Goal: Use online tool/utility: Utilize a website feature to perform a specific function

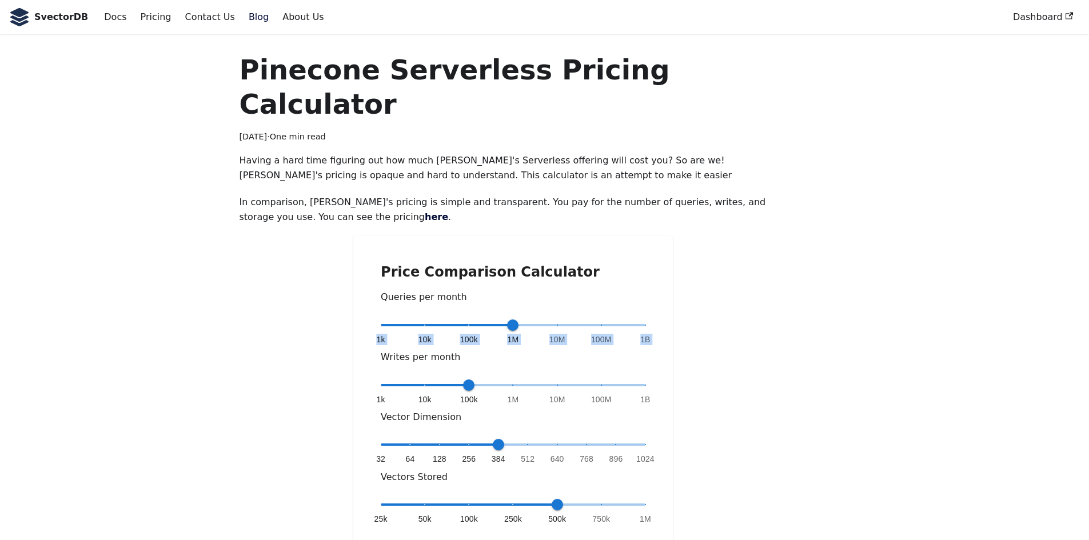
drag, startPoint x: 512, startPoint y: 286, endPoint x: 440, endPoint y: 284, distance: 71.5
click at [440, 317] on span "1k 10k 100k 1M 10M 100M 1B 1M" at bounding box center [513, 325] width 265 height 17
type input "*"
drag, startPoint x: 507, startPoint y: 286, endPoint x: 441, endPoint y: 288, distance: 66.3
click at [441, 317] on span "1k 10k 100k 1M 10M 100M 1B 10k" at bounding box center [513, 325] width 265 height 17
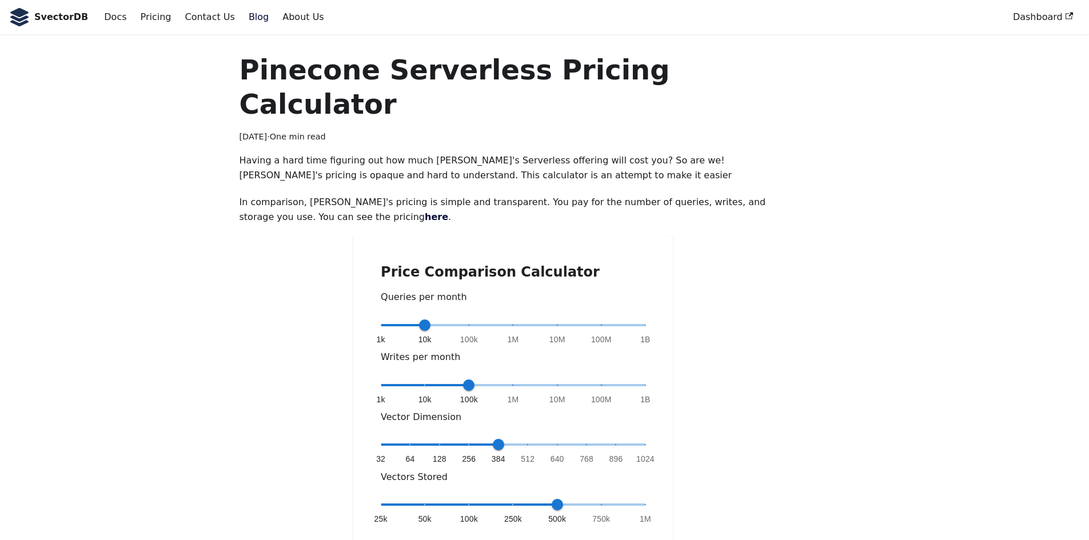
click at [394, 248] on div "Price Comparison Calculator Queries per month 1k 10k 100k 1M 10M 100M 1B 10k Wr…" at bounding box center [513, 494] width 320 height 517
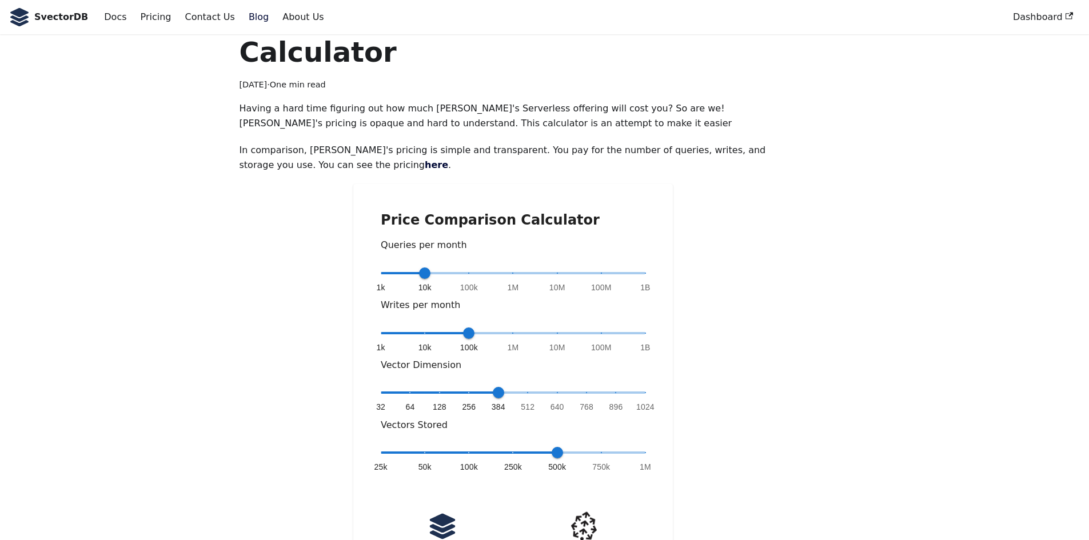
scroll to position [114, 0]
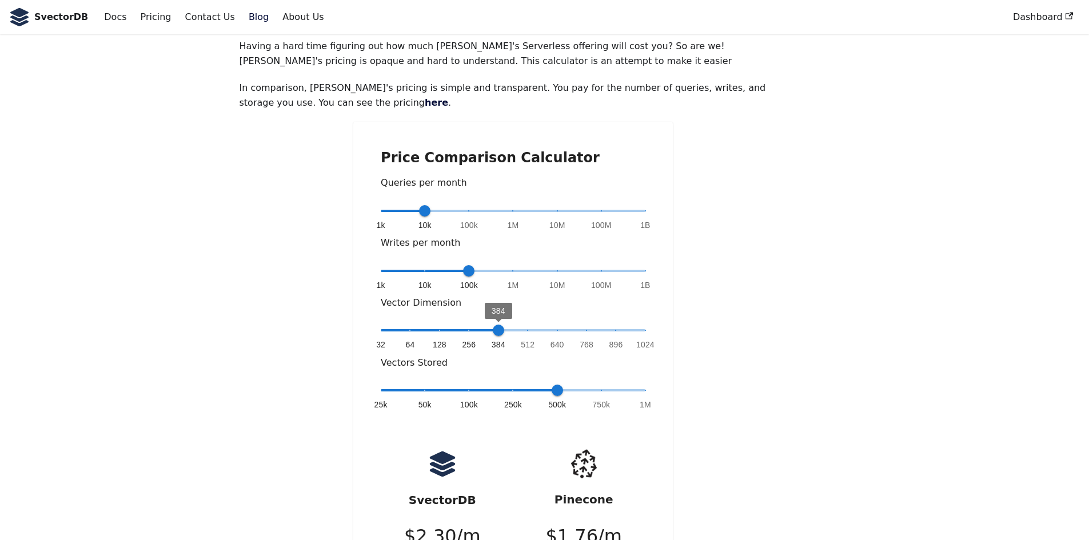
type input "*"
drag, startPoint x: 494, startPoint y: 292, endPoint x: 687, endPoint y: 289, distance: 192.7
click at [687, 289] on div "Price Comparison Calculator Queries per month 1k 10k 100k 1M 10M 100M 1B 10k Wr…" at bounding box center [513, 380] width 548 height 517
type input "*"
drag, startPoint x: 558, startPoint y: 355, endPoint x: 637, endPoint y: 357, distance: 78.9
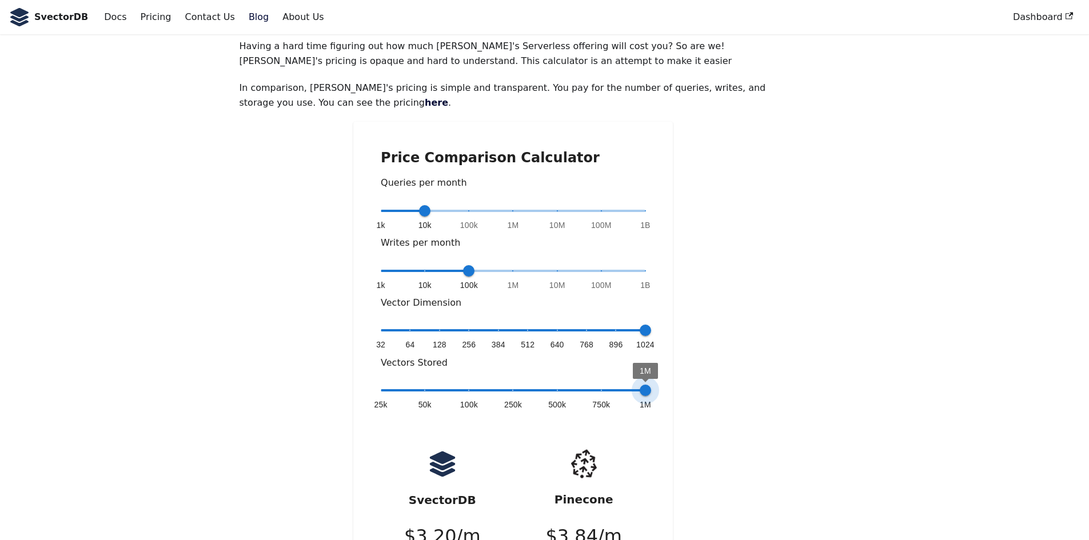
click at [640, 385] on span "1M" at bounding box center [645, 390] width 11 height 11
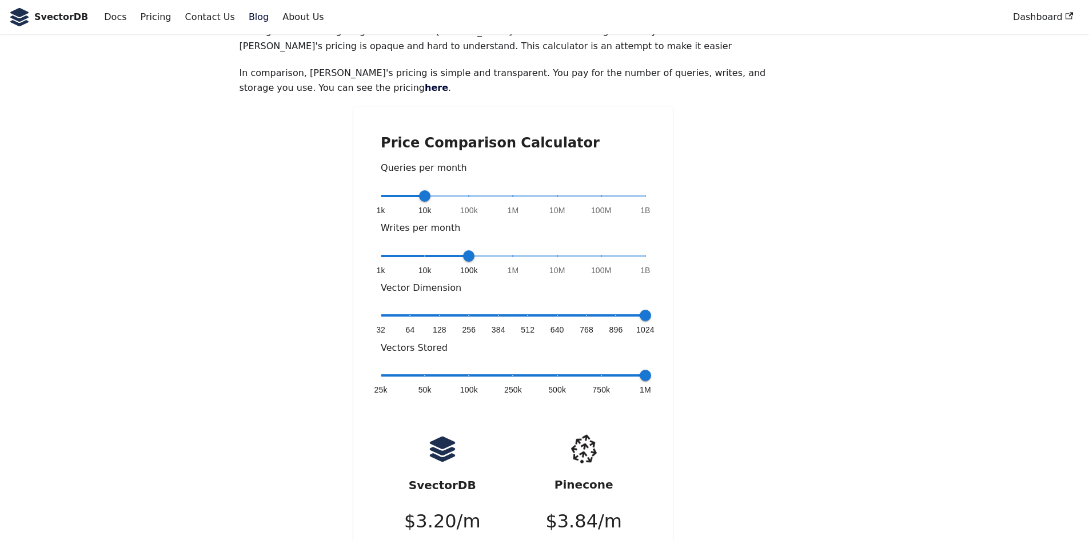
scroll to position [0, 0]
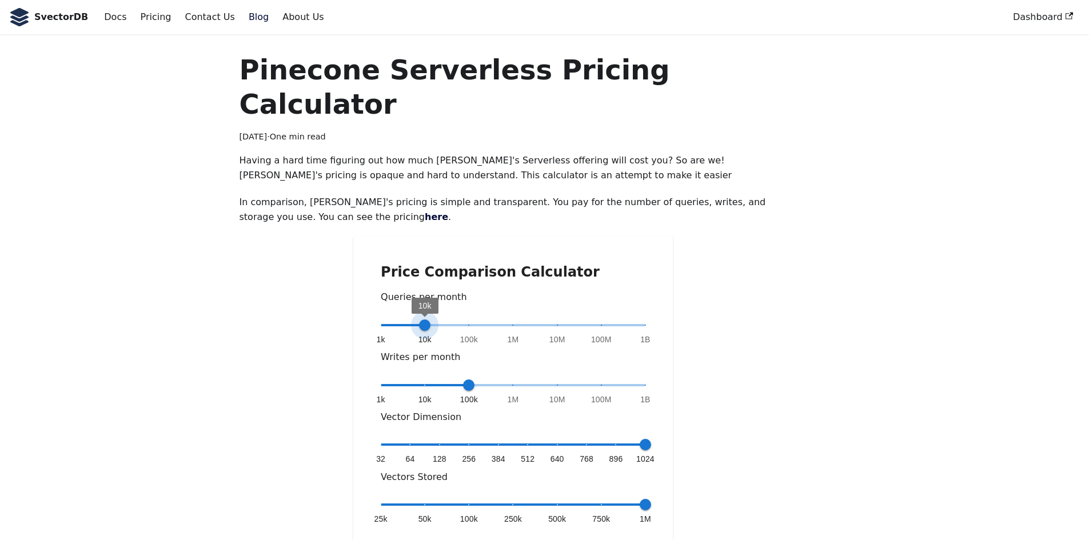
type input "*"
drag, startPoint x: 426, startPoint y: 289, endPoint x: 452, endPoint y: 288, distance: 25.8
click at [452, 317] on span "1k 10k 100k 1M 10M 100M 1B 100k" at bounding box center [513, 325] width 265 height 17
type input "*"
drag, startPoint x: 467, startPoint y: 353, endPoint x: 459, endPoint y: 350, distance: 8.7
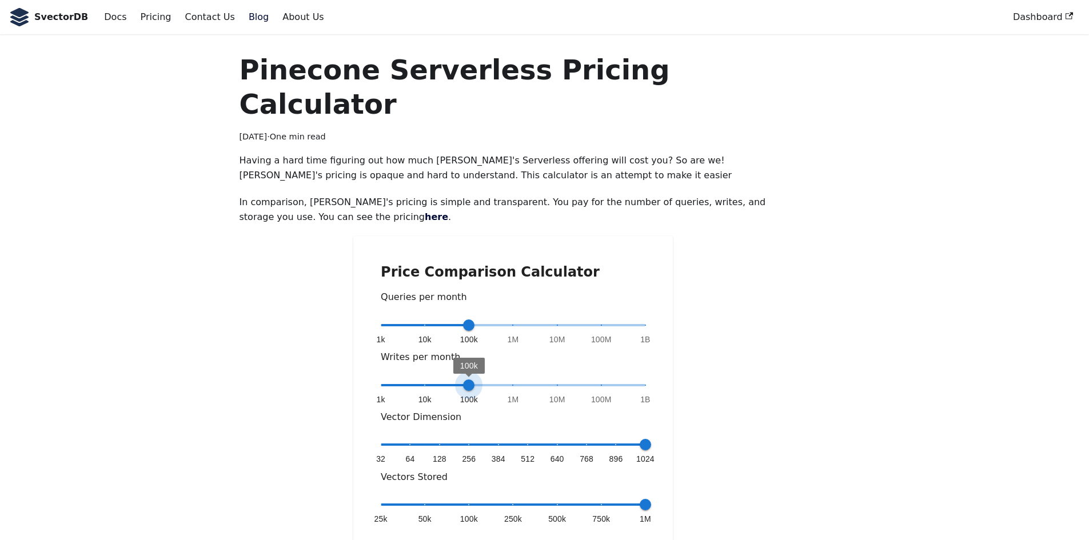
click at [463, 380] on span "100k" at bounding box center [468, 385] width 11 height 11
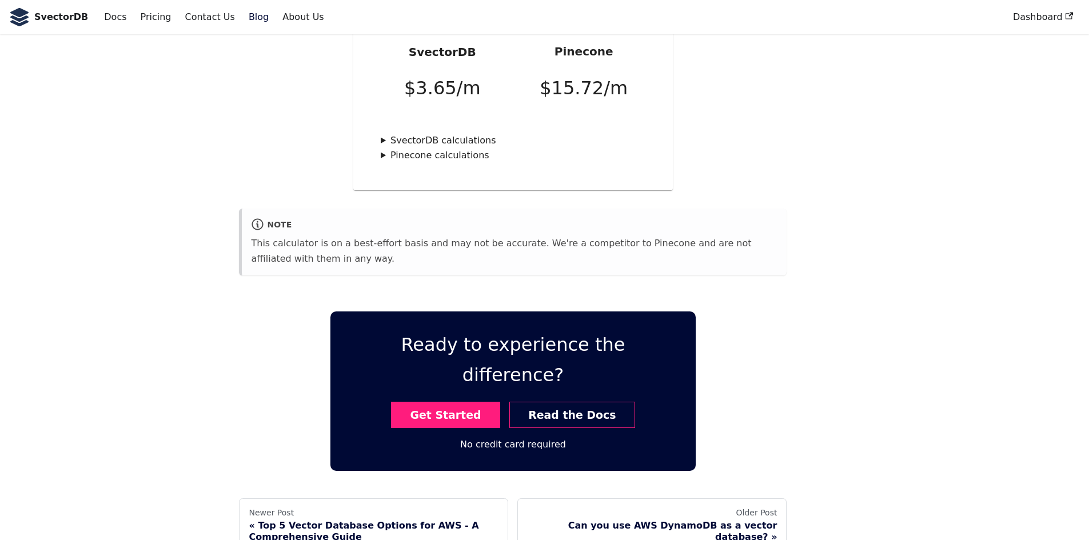
scroll to position [665, 0]
